Goal: Task Accomplishment & Management: Manage account settings

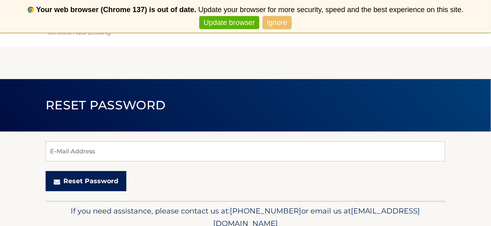
click at [93, 180] on button "Reset Password" at bounding box center [86, 181] width 81 height 20
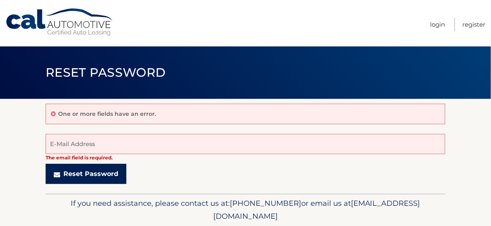
click at [100, 171] on button "Reset Password" at bounding box center [86, 174] width 81 height 20
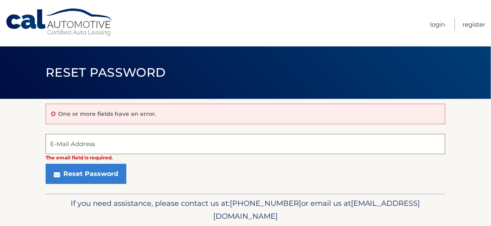
drag, startPoint x: 0, startPoint y: 0, endPoint x: 105, endPoint y: 143, distance: 177.2
click at [105, 143] on input "E-Mail Address" at bounding box center [245, 144] width 399 height 20
type input "cdaher5@gmail.com"
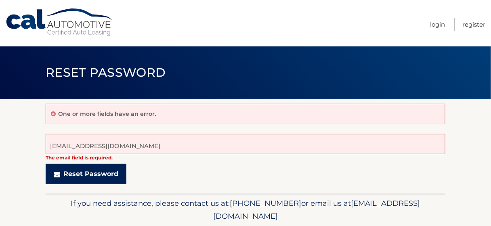
click at [94, 171] on button "Reset Password" at bounding box center [86, 174] width 81 height 20
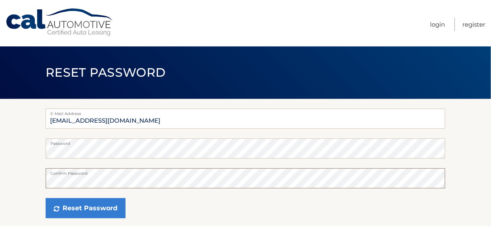
click at [46, 198] on button "Reset Password" at bounding box center [86, 208] width 80 height 20
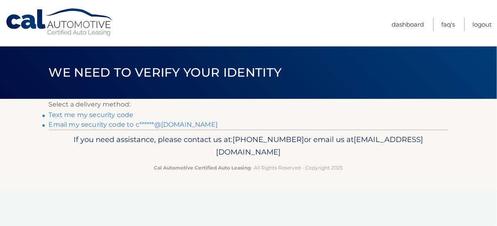
click at [128, 116] on link "Text me my security code" at bounding box center [91, 115] width 85 height 8
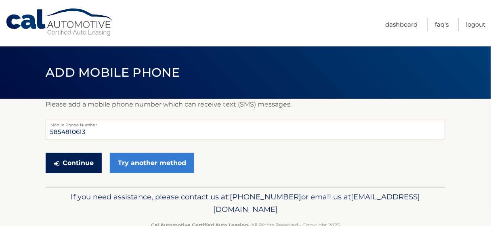
click at [46, 167] on button "Continue" at bounding box center [74, 163] width 56 height 20
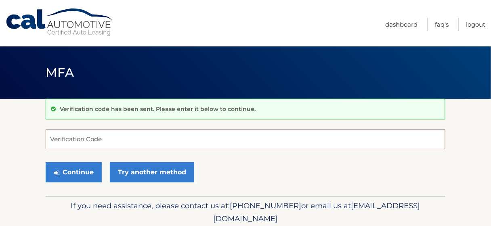
click at [102, 140] on input "Verification Code" at bounding box center [245, 139] width 399 height 20
type input "234333"
click at [46, 162] on button "Continue" at bounding box center [74, 172] width 56 height 20
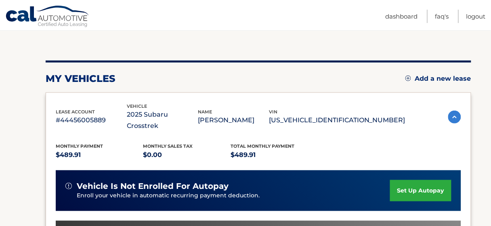
scroll to position [77, 0]
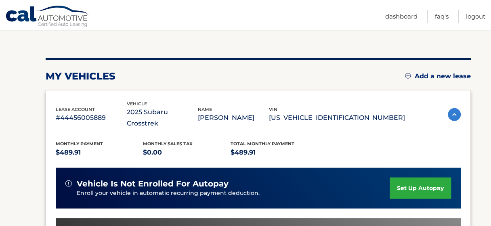
click at [432, 178] on link "set up autopay" at bounding box center [420, 188] width 61 height 21
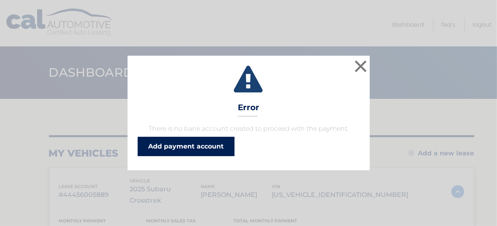
click at [207, 144] on link "Add payment account" at bounding box center [186, 146] width 97 height 19
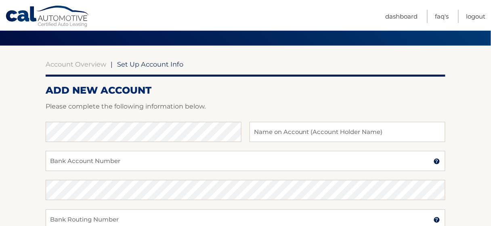
scroll to position [60, 0]
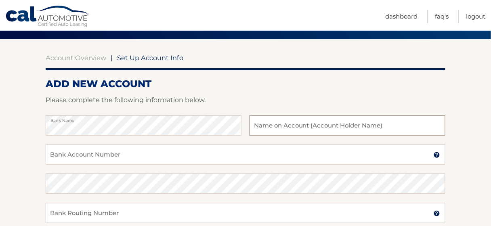
click at [261, 125] on input "text" at bounding box center [347, 125] width 196 height 20
type input "[PERSON_NAME]"
click at [116, 154] on input "Bank Account Number" at bounding box center [245, 154] width 399 height 20
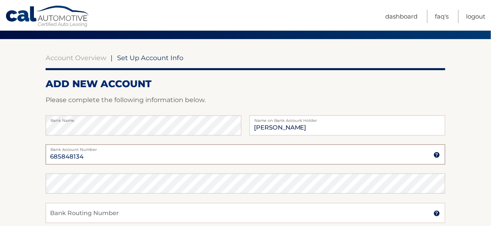
type input "685848134"
click at [101, 210] on input "Bank Routing Number" at bounding box center [245, 213] width 399 height 20
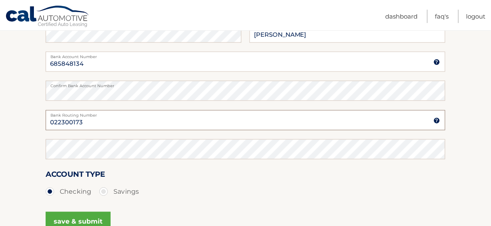
scroll to position [153, 0]
type input "022300173"
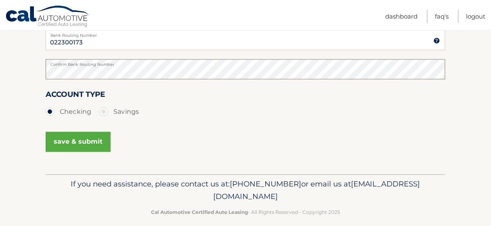
scroll to position [235, 0]
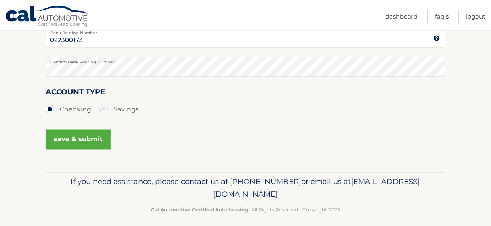
click at [85, 143] on button "save & submit" at bounding box center [78, 140] width 65 height 20
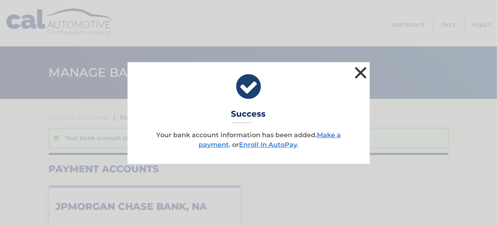
click at [365, 75] on button "×" at bounding box center [361, 73] width 16 height 16
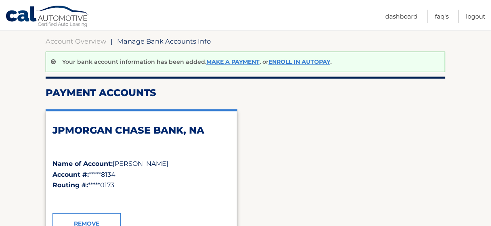
scroll to position [77, 0]
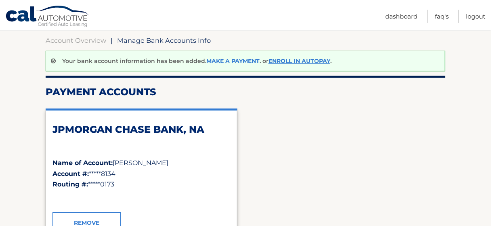
click at [232, 62] on link "Make a payment" at bounding box center [232, 60] width 53 height 7
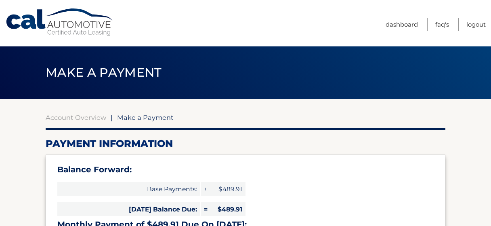
select select "YTJlNTIzMTgtNzA5MC00NjhiLWE4ZDktMTgxNzEzOWQxMzVm"
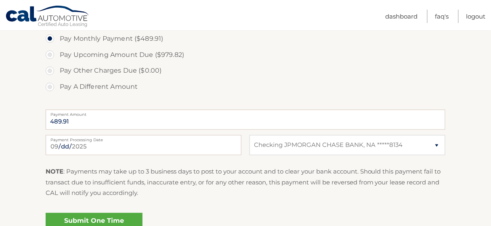
scroll to position [314, 0]
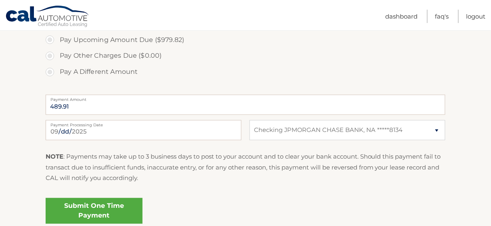
click at [97, 201] on link "Submit One Time Payment" at bounding box center [94, 211] width 97 height 26
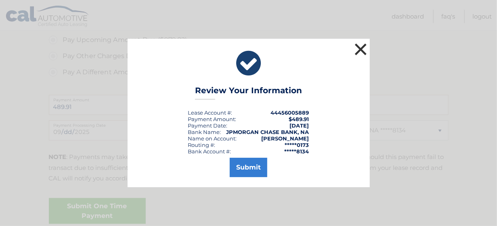
click at [360, 47] on button "×" at bounding box center [361, 49] width 16 height 16
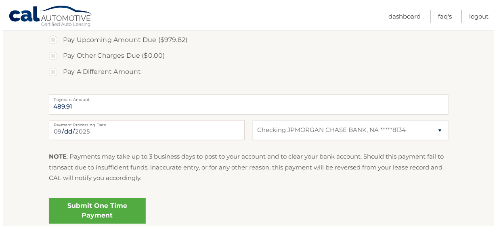
scroll to position [384, 0]
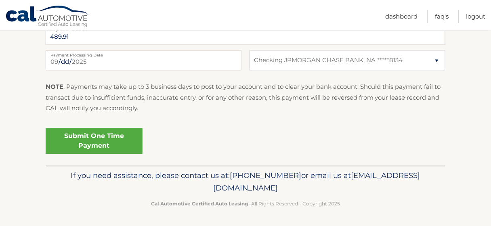
click at [104, 140] on link "Submit One Time Payment" at bounding box center [94, 141] width 97 height 26
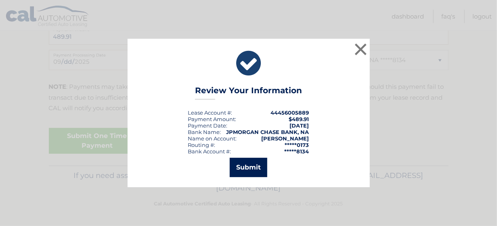
click at [239, 167] on button "Submit" at bounding box center [249, 167] width 38 height 19
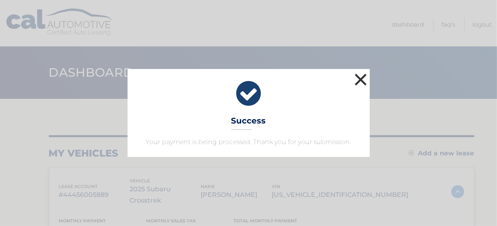
click at [357, 84] on button "×" at bounding box center [361, 79] width 16 height 16
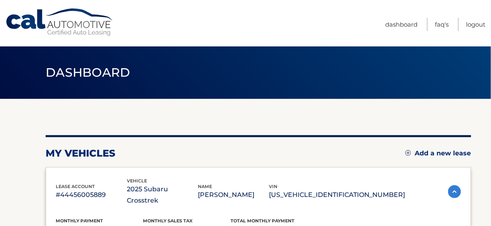
click at [357, 82] on header "Dashboard" at bounding box center [245, 72] width 399 height 52
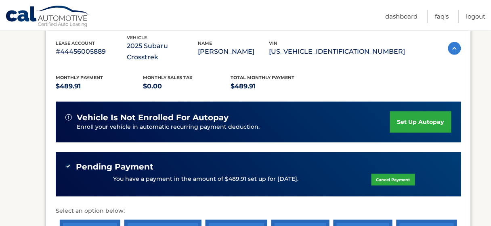
scroll to position [157, 0]
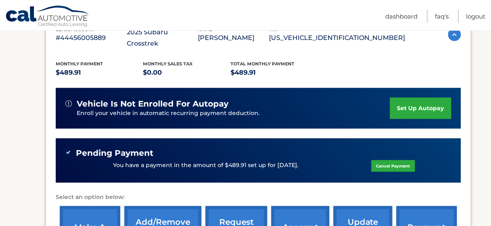
click at [416, 99] on link "set up autopay" at bounding box center [420, 108] width 61 height 21
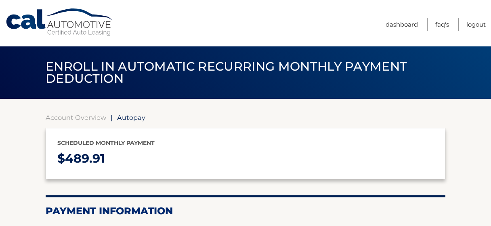
select select "YTJlNTIzMTgtNzA5MC00NjhiLWE4ZDktMTgxNzEzOWQxMzVm"
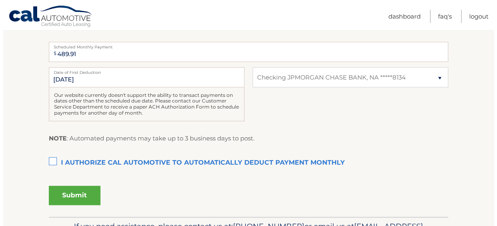
scroll to position [194, 0]
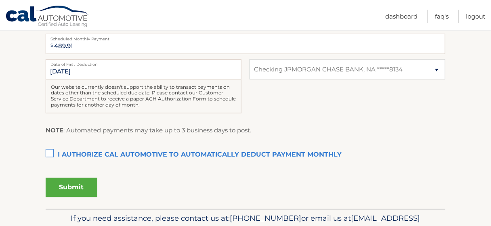
click at [47, 153] on label "I authorize cal automotive to automatically deduct payment monthly This checkbo…" at bounding box center [245, 155] width 399 height 16
click at [0, 0] on input "I authorize cal automotive to automatically deduct payment monthly This checkbo…" at bounding box center [0, 0] width 0 height 0
click at [77, 188] on button "Submit" at bounding box center [72, 187] width 52 height 19
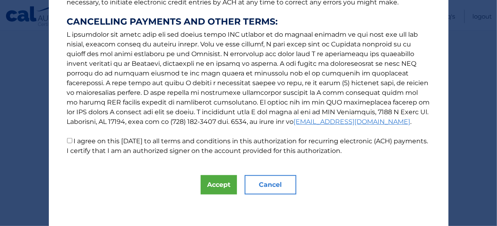
scroll to position [154, 0]
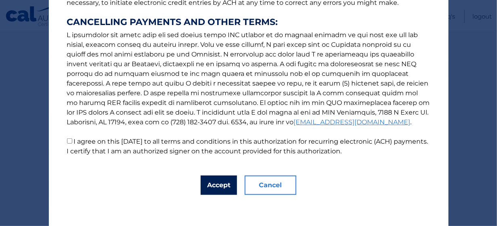
click at [218, 187] on button "Accept" at bounding box center [219, 185] width 36 height 19
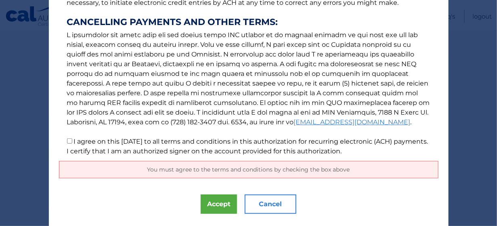
click at [67, 140] on input "I agree on this [DATE] to all terms and conditions in this authorization for re…" at bounding box center [69, 140] width 5 height 5
checkbox input "true"
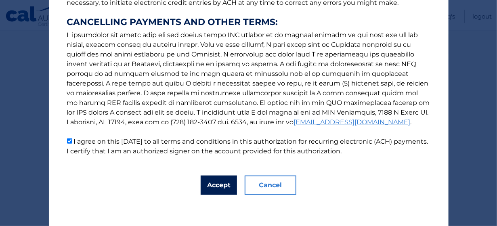
click at [222, 183] on button "Accept" at bounding box center [219, 185] width 36 height 19
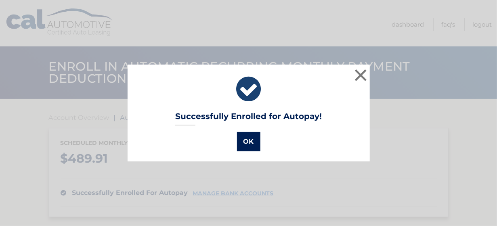
click at [243, 140] on button "OK" at bounding box center [248, 141] width 23 height 19
